Goal: Navigation & Orientation: Find specific page/section

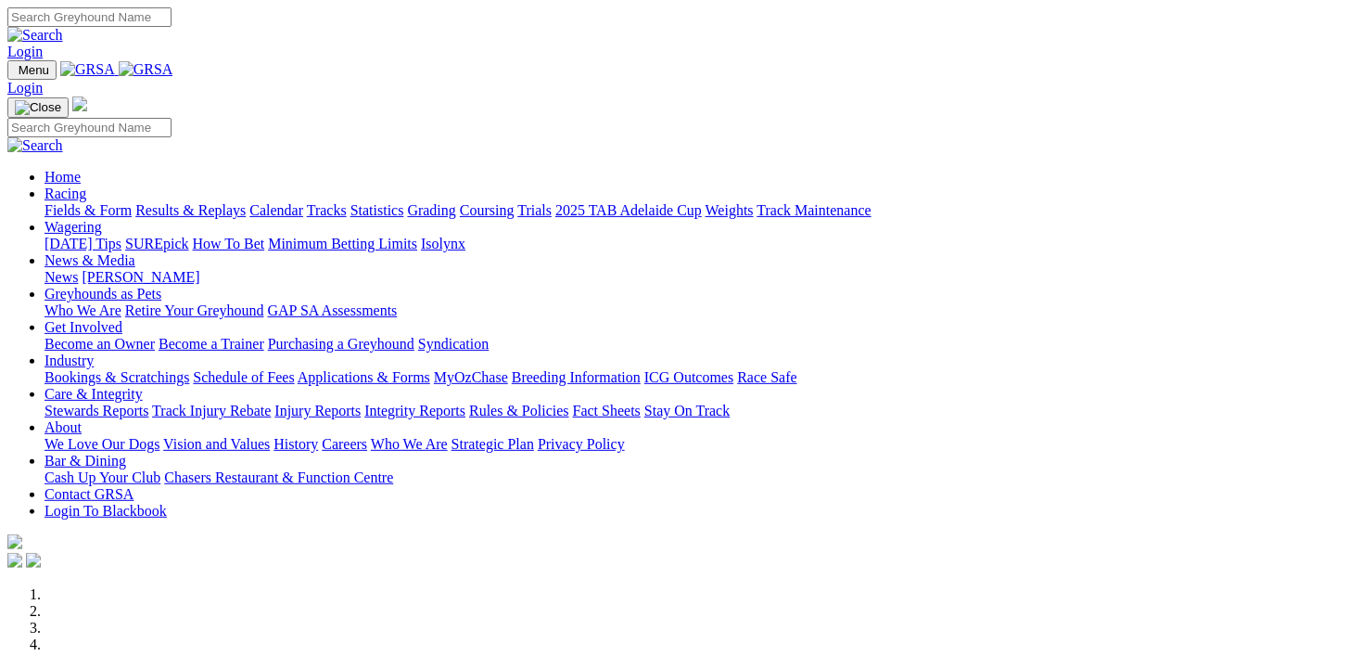
click at [92, 202] on link "Fields & Form" at bounding box center [88, 210] width 87 height 16
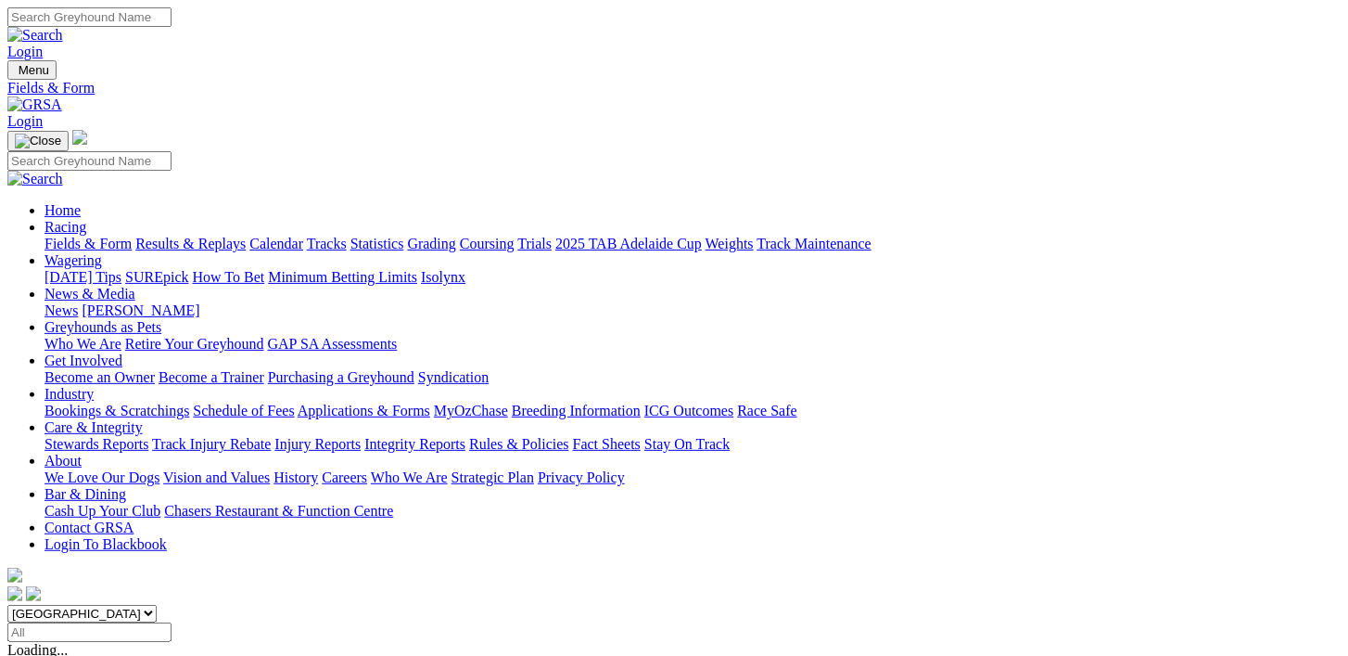
click at [303, 236] on link "Calendar" at bounding box center [276, 244] width 54 height 16
